Goal: Task Accomplishment & Management: Use online tool/utility

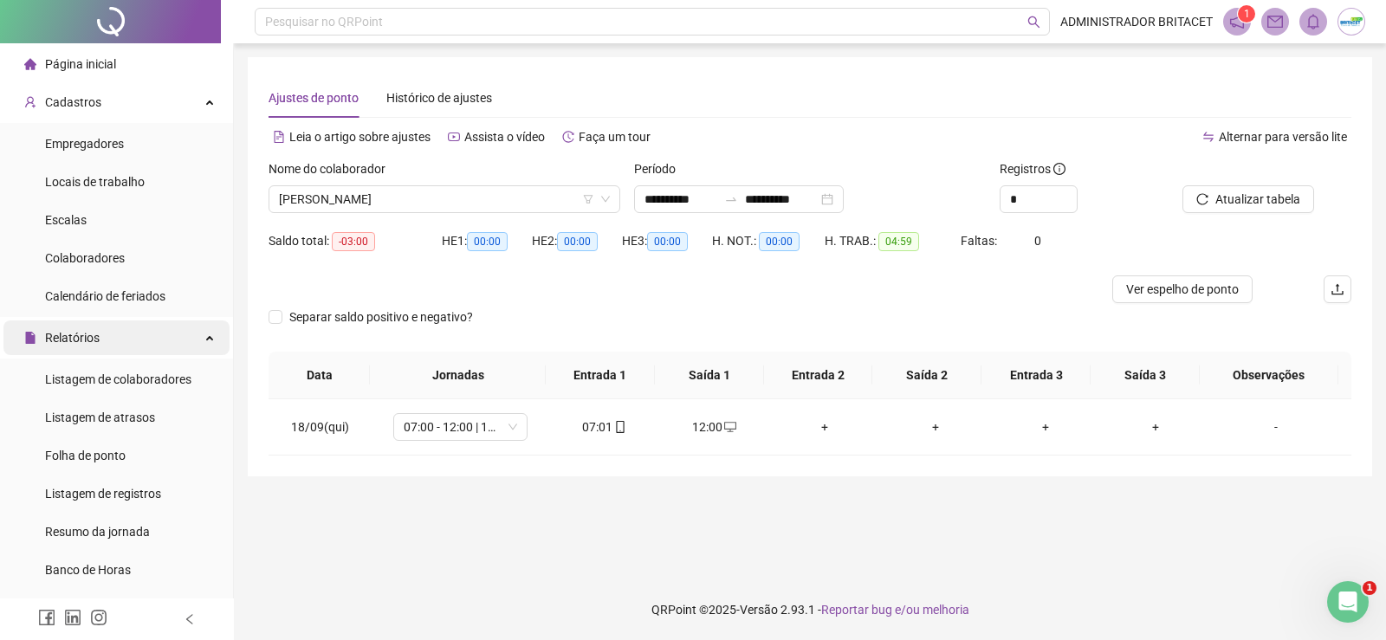
click at [104, 336] on div "Relatórios" at bounding box center [116, 337] width 226 height 35
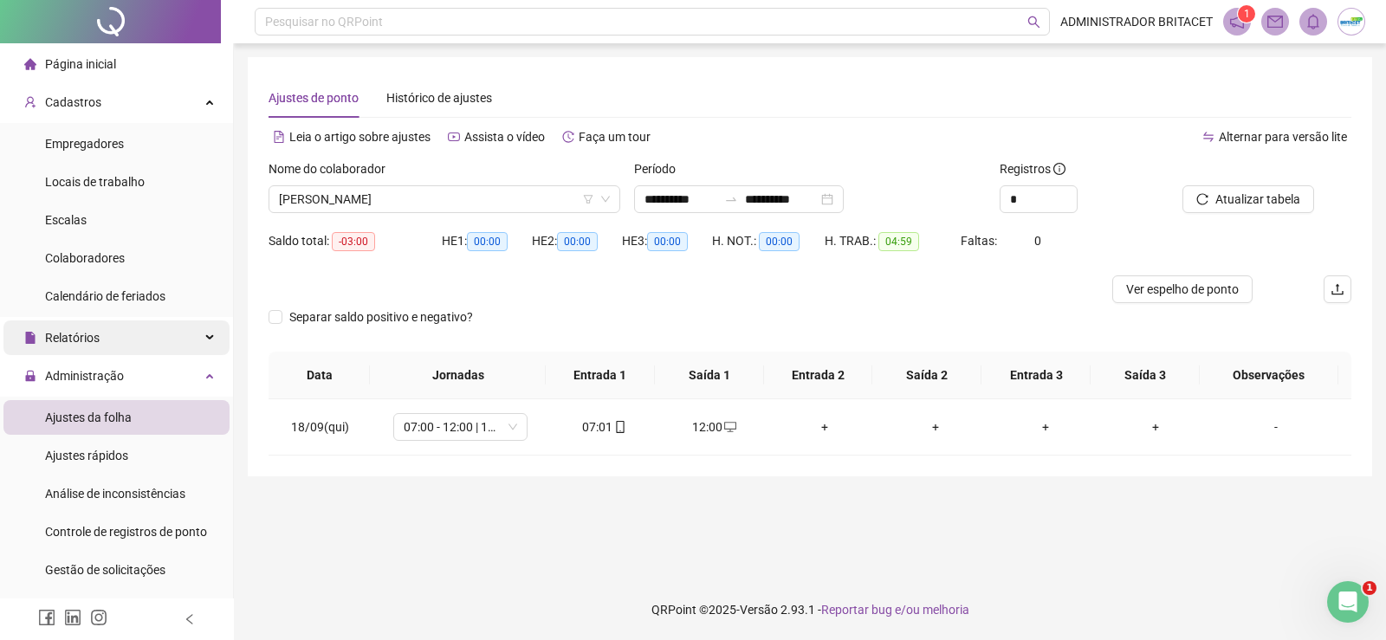
click at [215, 343] on div "Relatórios" at bounding box center [116, 337] width 226 height 35
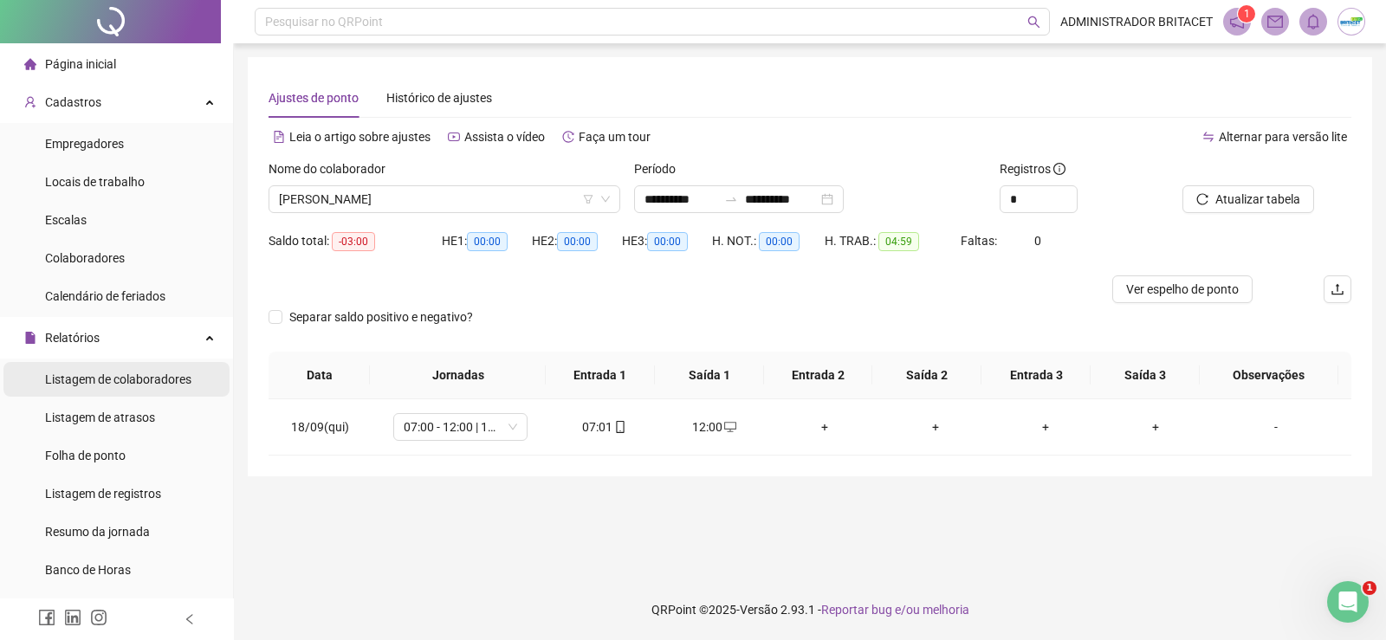
click at [174, 379] on span "Listagem de colaboradores" at bounding box center [118, 379] width 146 height 14
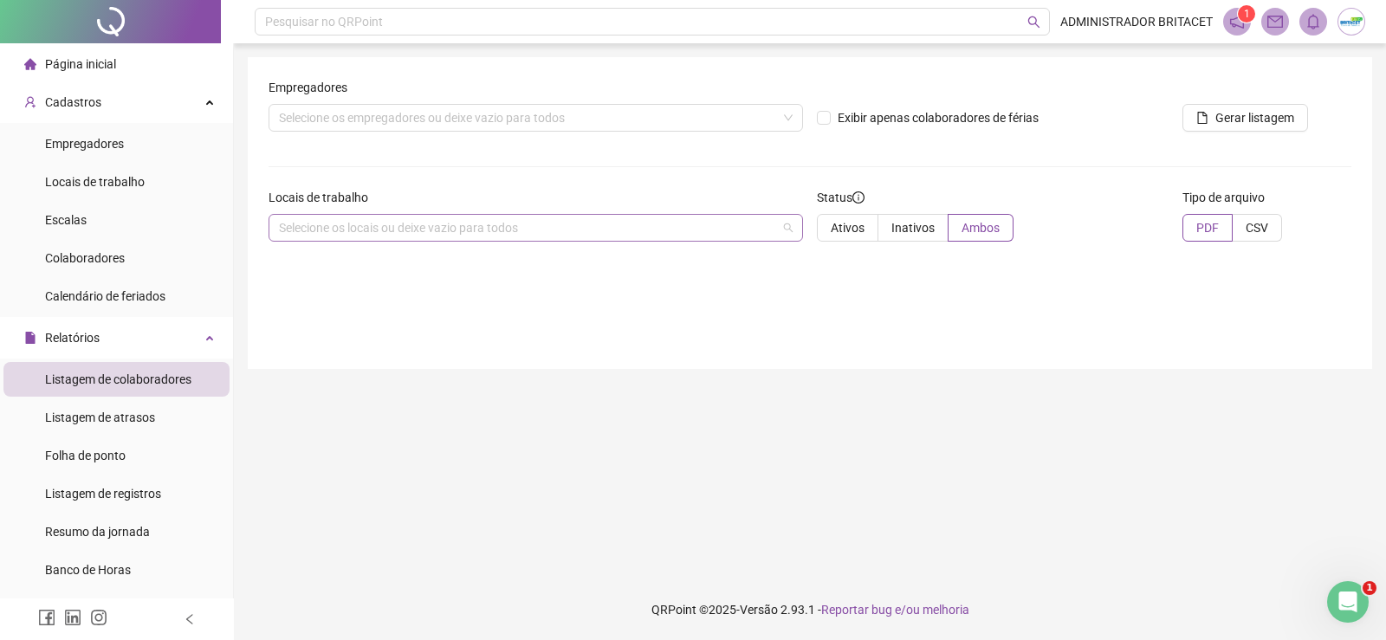
click at [361, 224] on div "Selecione os locais ou deixe vazio para todos" at bounding box center [535, 228] width 534 height 28
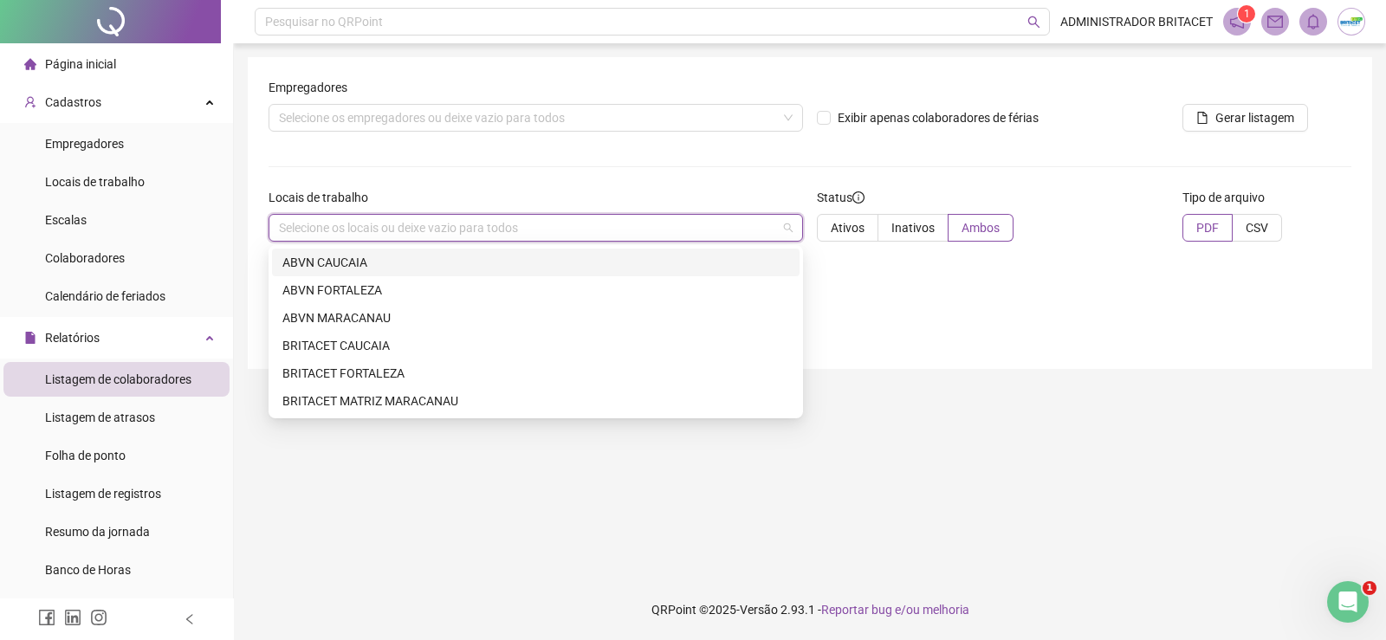
click at [347, 261] on div "ABVN CAUCAIA" at bounding box center [535, 262] width 507 height 19
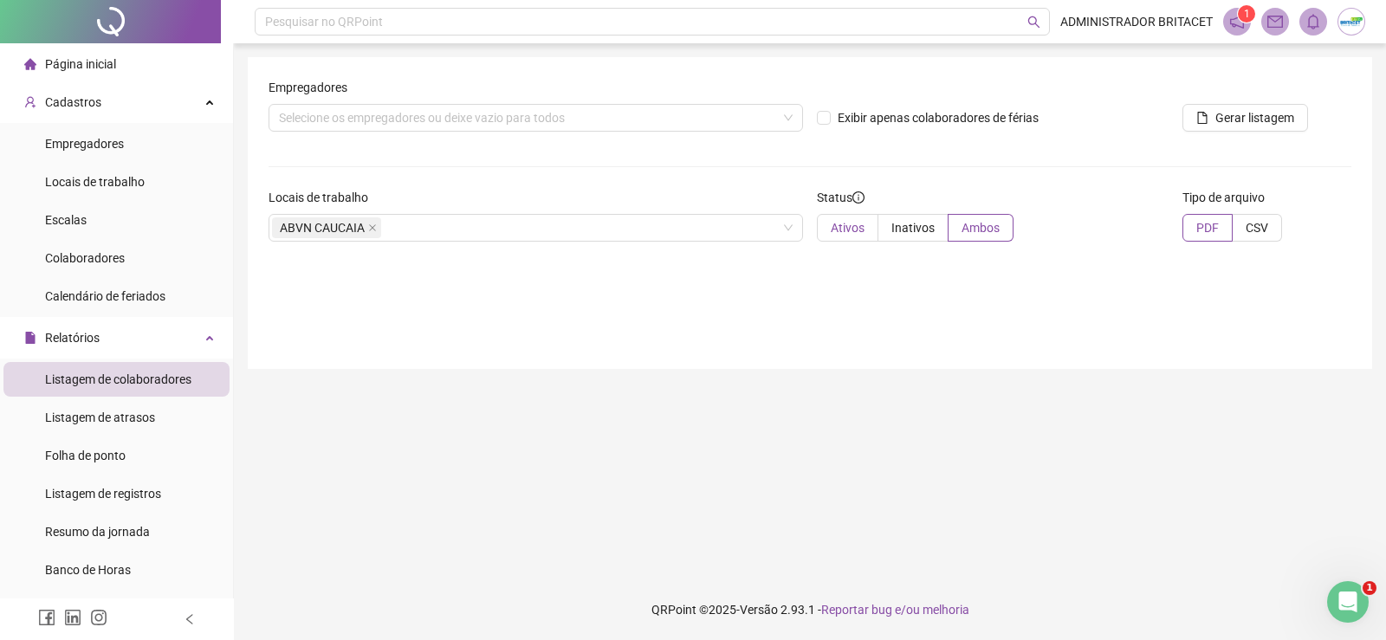
click at [862, 229] on span "Ativos" at bounding box center [848, 228] width 34 height 14
click at [1250, 230] on span "CSV" at bounding box center [1256, 228] width 23 height 14
click at [1239, 108] on span "Gerar listagem" at bounding box center [1254, 117] width 79 height 19
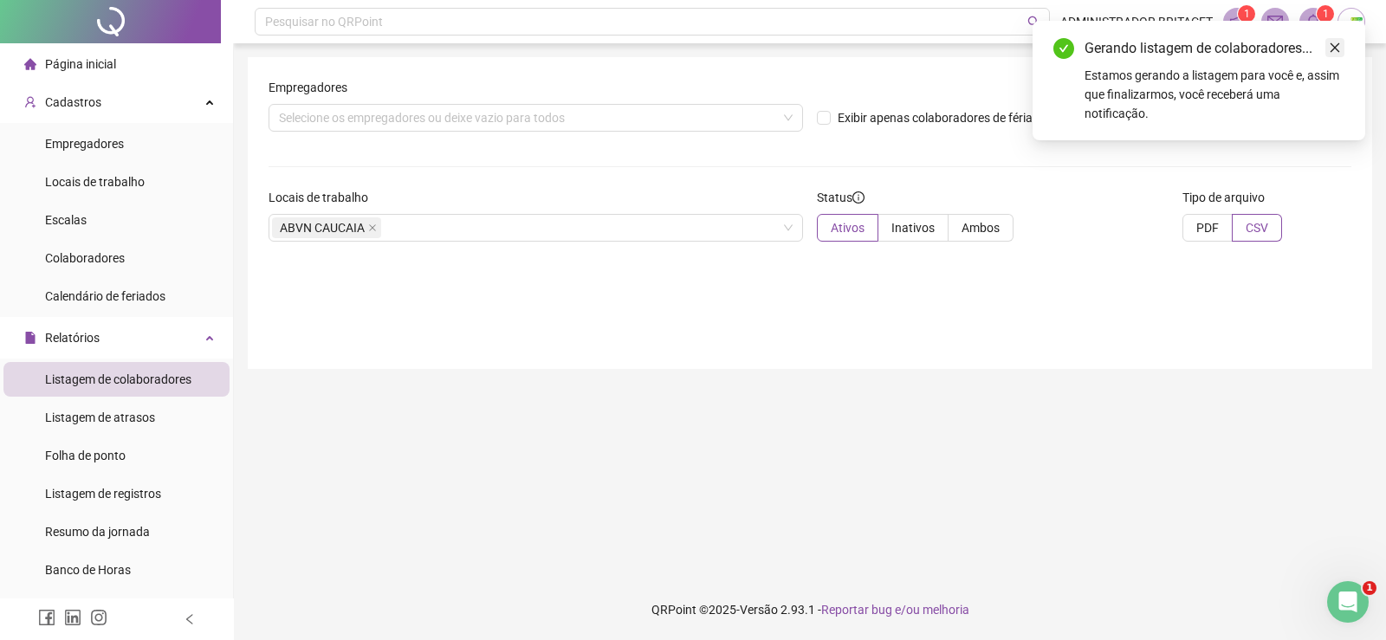
click at [1330, 42] on icon "close" at bounding box center [1334, 48] width 12 height 12
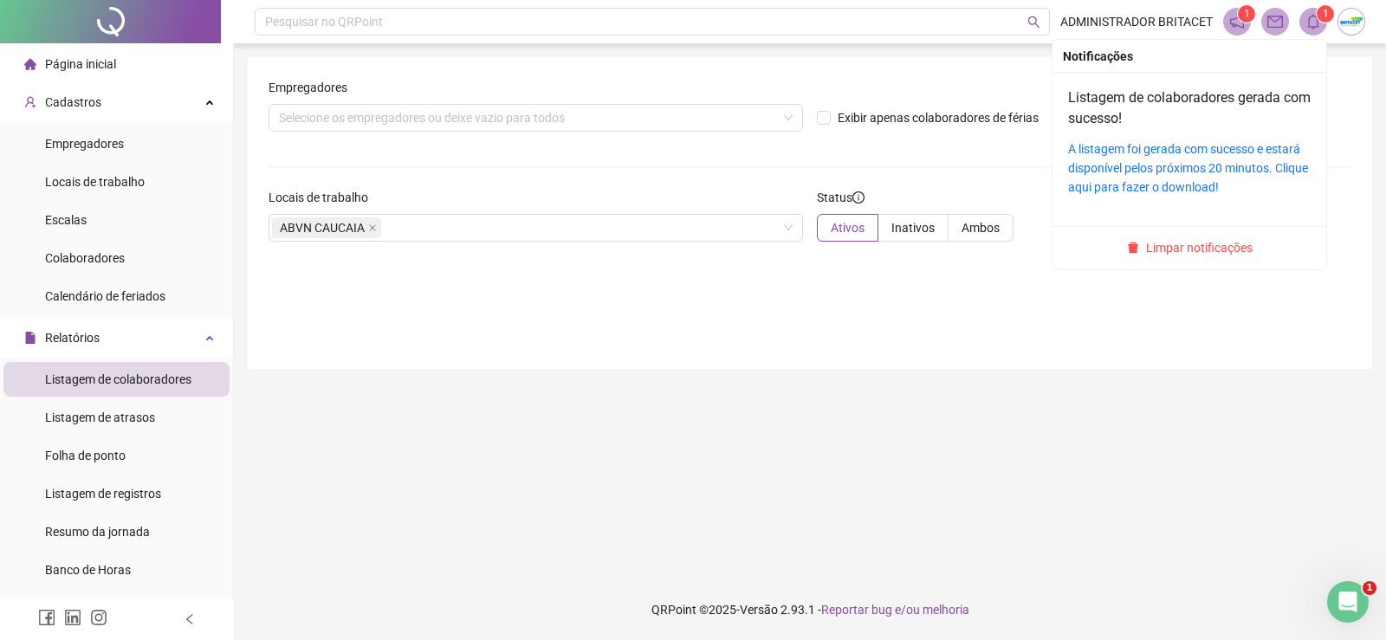
click at [1313, 29] on span at bounding box center [1313, 22] width 28 height 28
click at [1164, 156] on link "A listagem foi gerada com sucesso e estará disponível pelos próximos 20 minutos…" at bounding box center [1188, 168] width 240 height 52
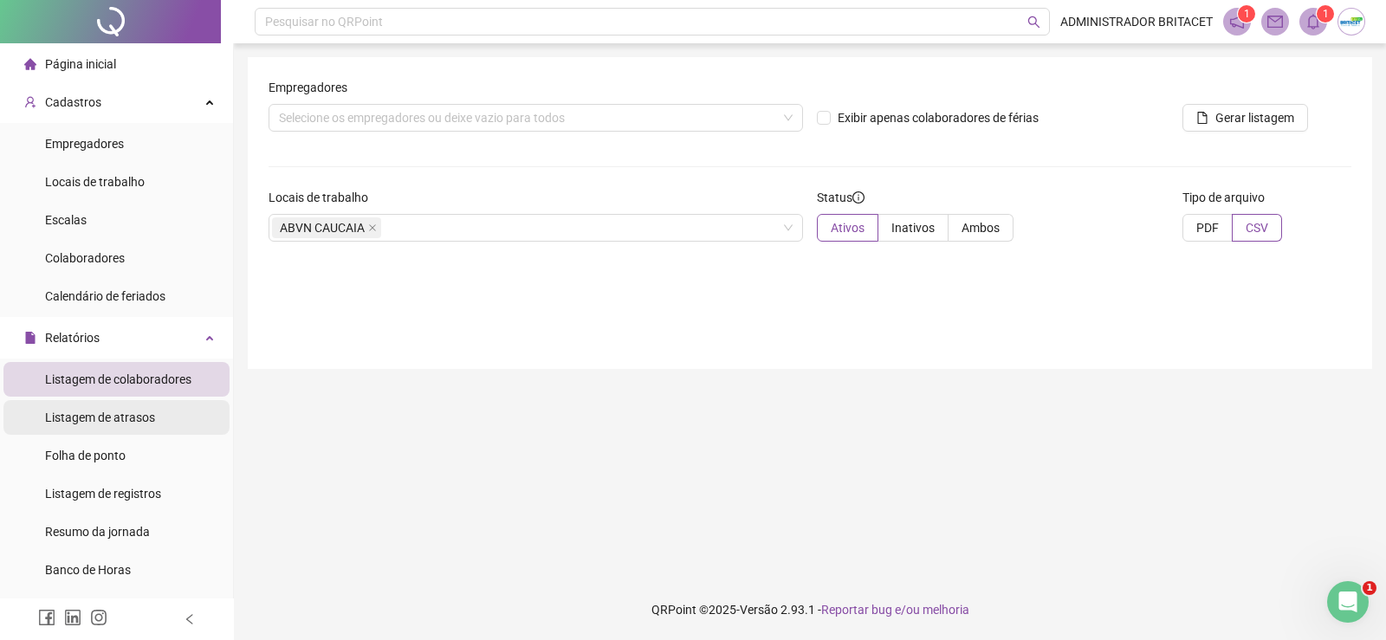
click at [125, 418] on span "Listagem de atrasos" at bounding box center [100, 417] width 110 height 14
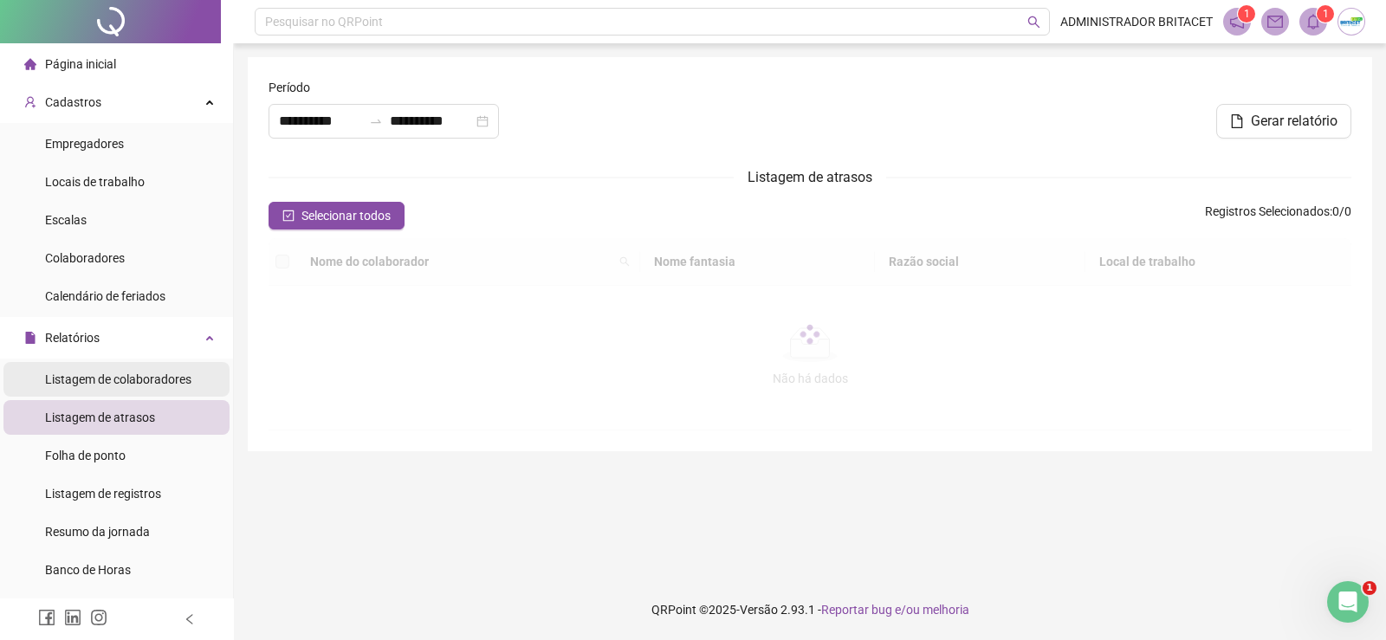
type input "**********"
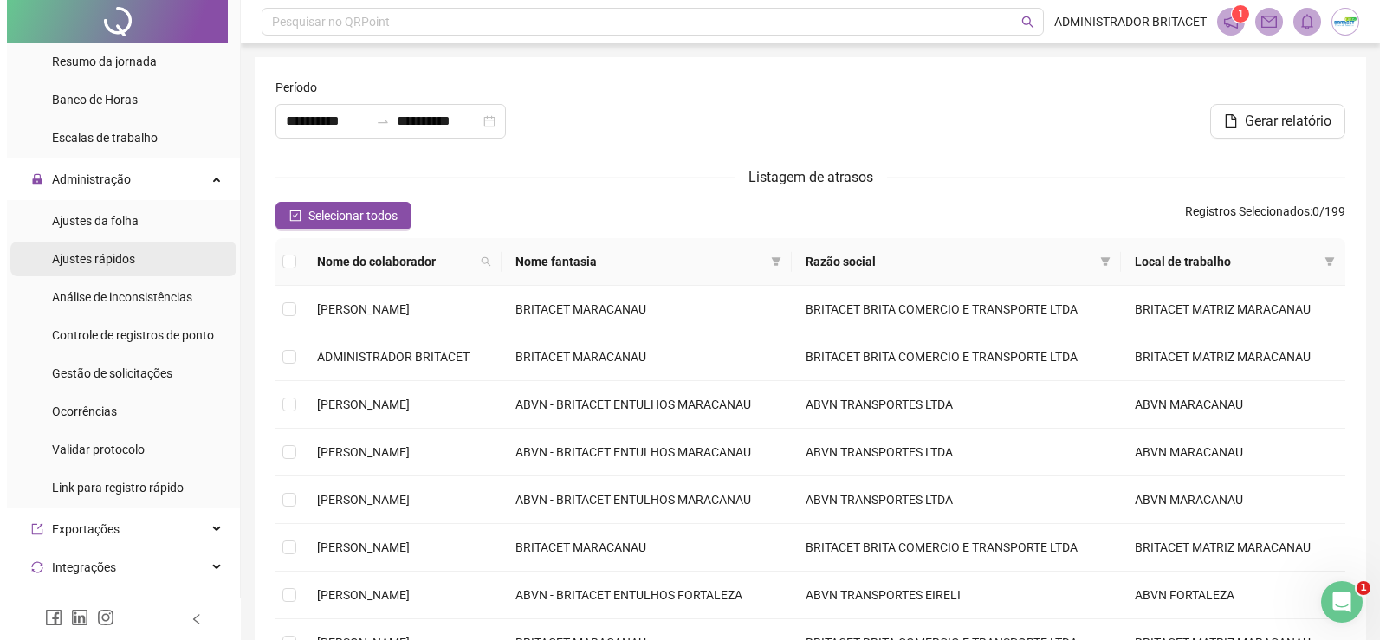
scroll to position [433, 0]
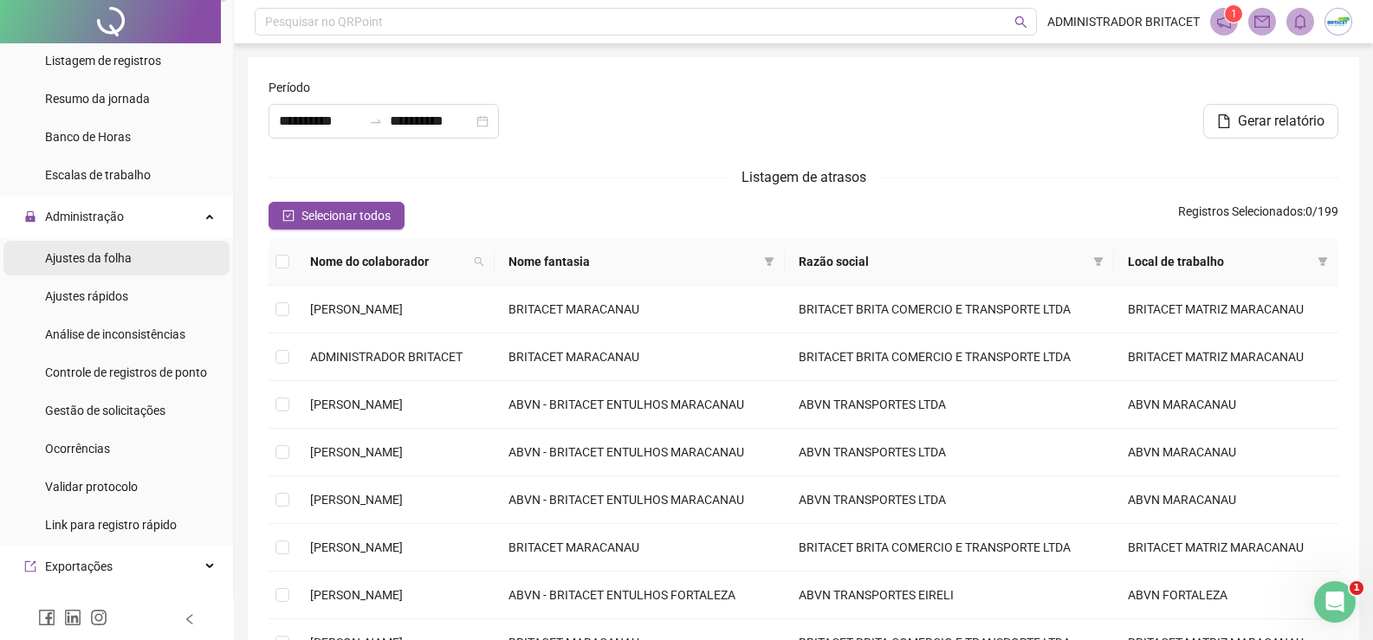
click at [125, 257] on span "Ajustes da folha" at bounding box center [88, 258] width 87 height 14
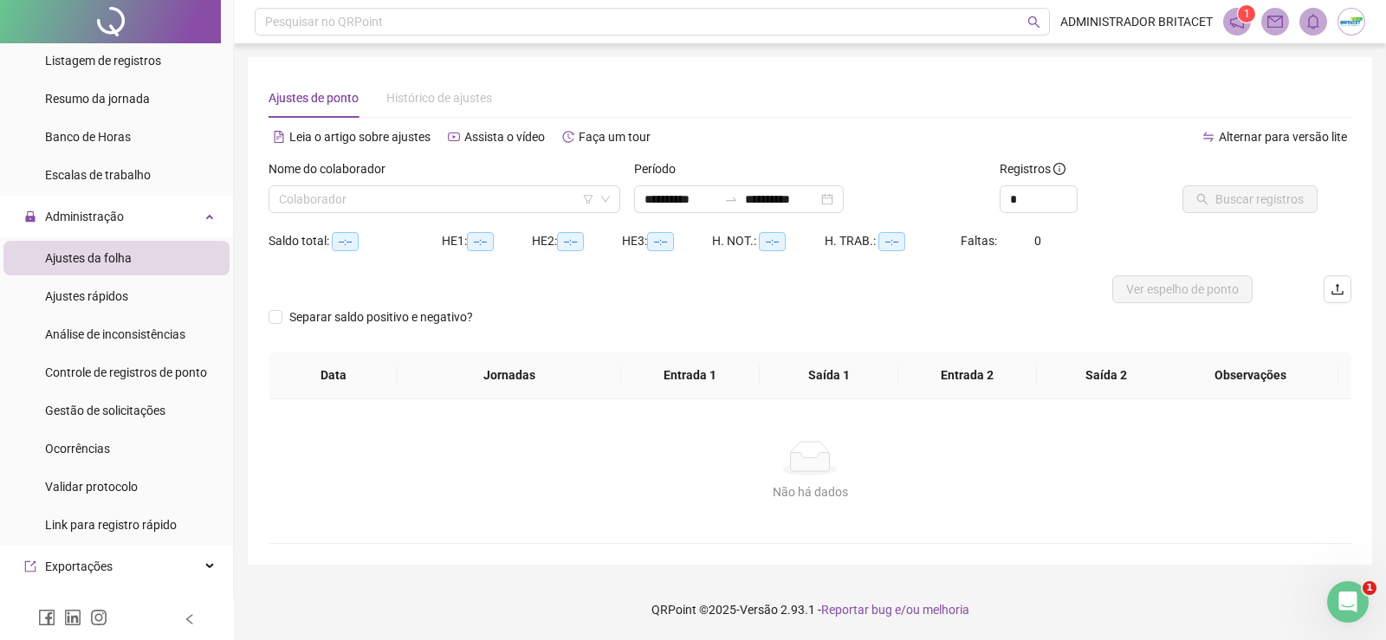
type input "**********"
